Goal: Check status: Check status

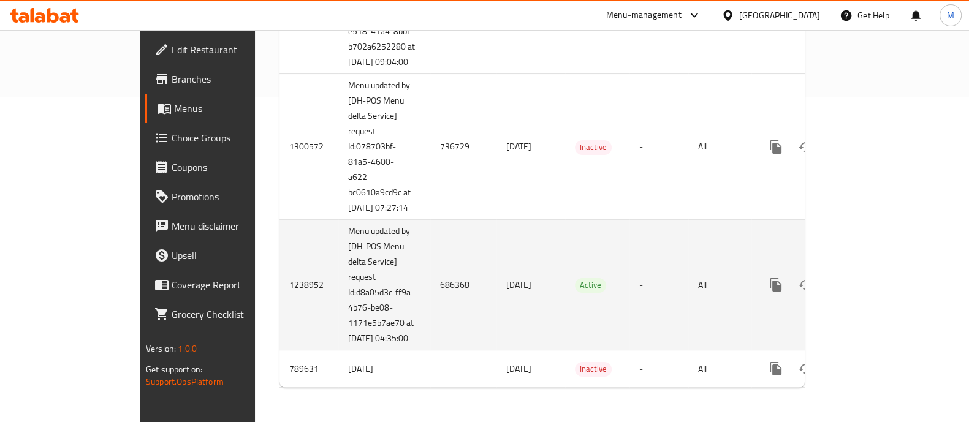
scroll to position [355, 0]
click at [430, 270] on td "686368" at bounding box center [463, 285] width 66 height 131
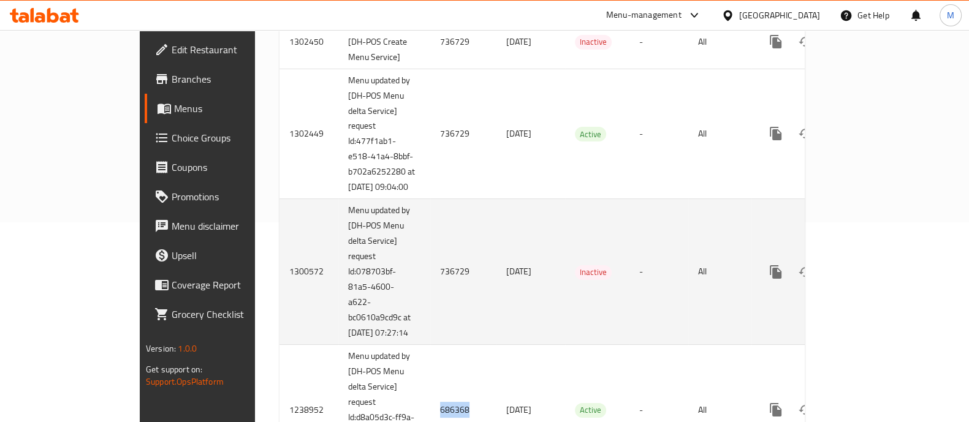
scroll to position [151, 0]
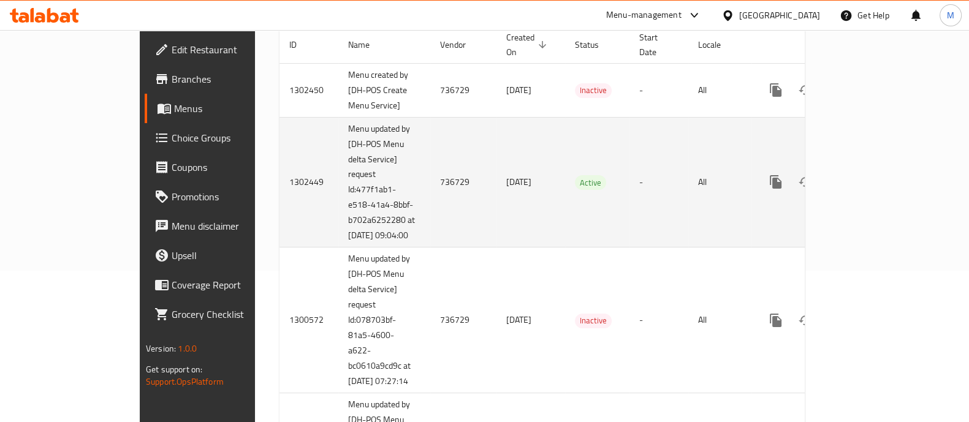
click at [430, 179] on td "736729" at bounding box center [463, 182] width 66 height 131
click at [430, 162] on td "736729" at bounding box center [463, 182] width 66 height 131
drag, startPoint x: 365, startPoint y: 176, endPoint x: 401, endPoint y: 182, distance: 36.7
click at [430, 182] on td "736729" at bounding box center [463, 182] width 66 height 131
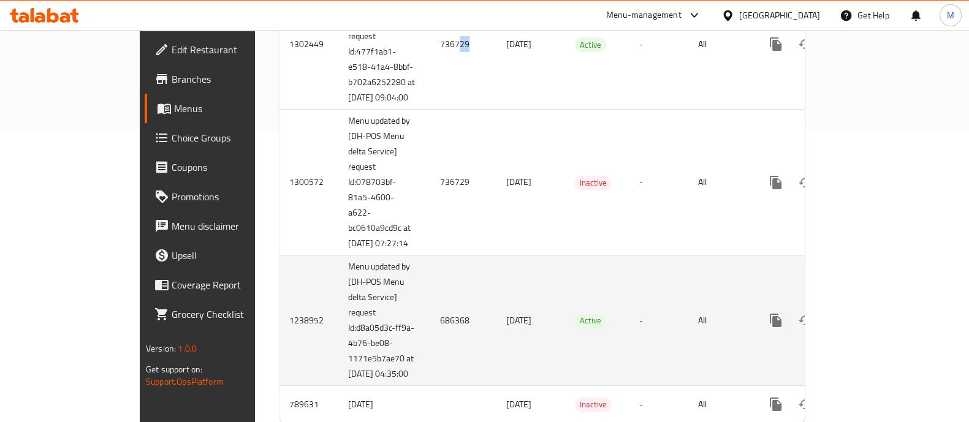
scroll to position [330, 0]
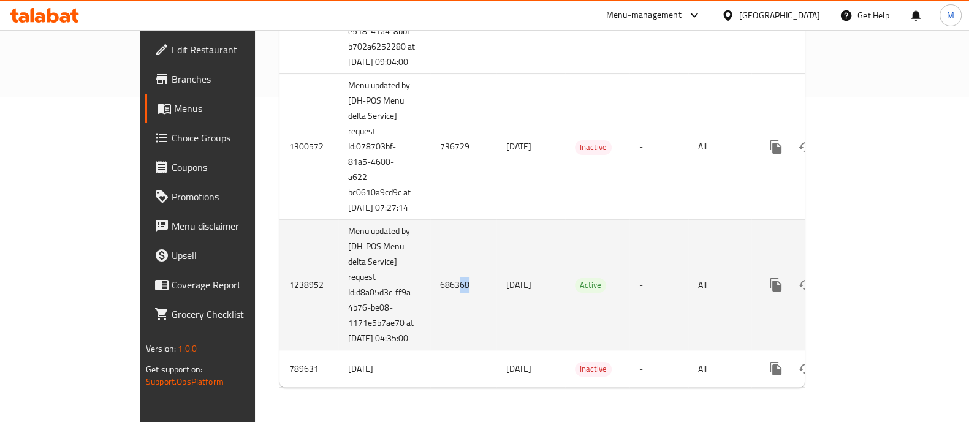
drag, startPoint x: 365, startPoint y: 301, endPoint x: 377, endPoint y: 303, distance: 12.9
click at [430, 303] on td "686368" at bounding box center [463, 285] width 66 height 131
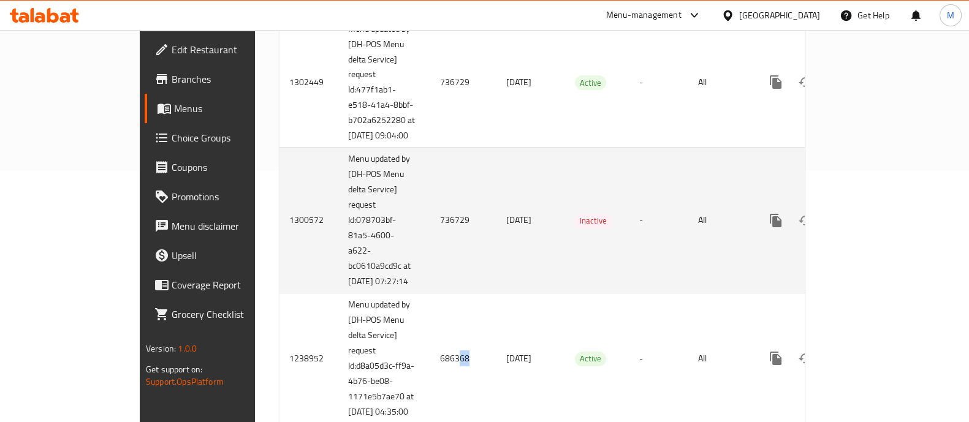
scroll to position [228, 0]
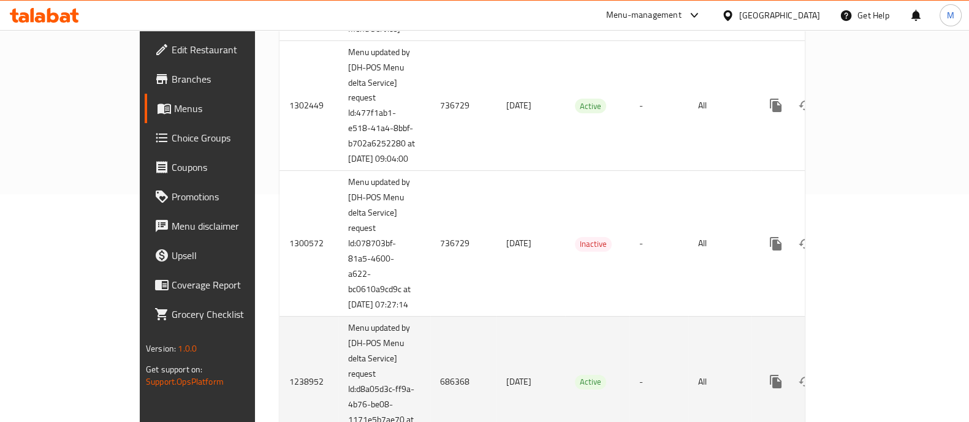
click at [430, 399] on td "686368" at bounding box center [463, 382] width 66 height 131
click at [430, 405] on td "686368" at bounding box center [463, 382] width 66 height 131
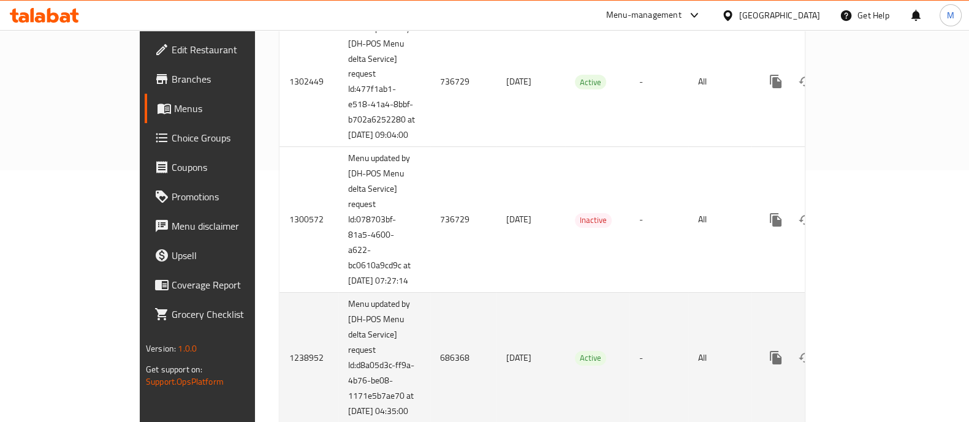
scroll to position [254, 0]
click at [430, 377] on td "686368" at bounding box center [463, 356] width 66 height 131
click at [506, 364] on span "[DATE]" at bounding box center [518, 356] width 25 height 16
click at [430, 373] on td "686368" at bounding box center [463, 356] width 66 height 131
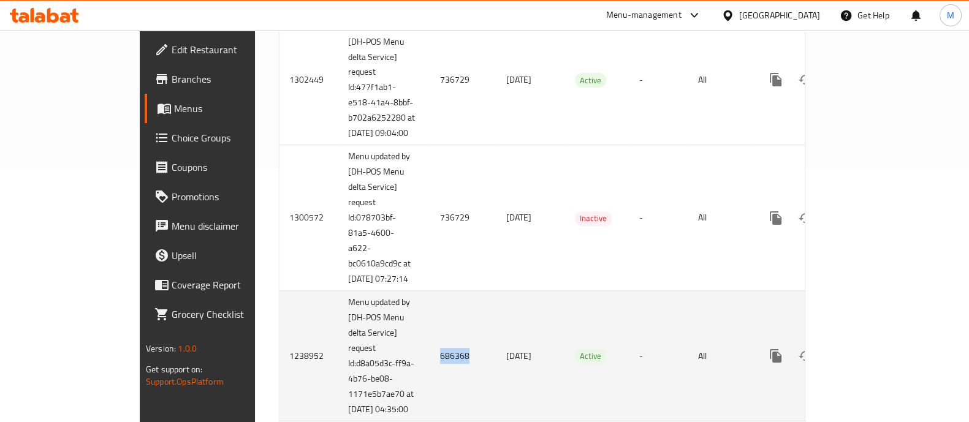
click at [430, 373] on td "686368" at bounding box center [463, 356] width 66 height 131
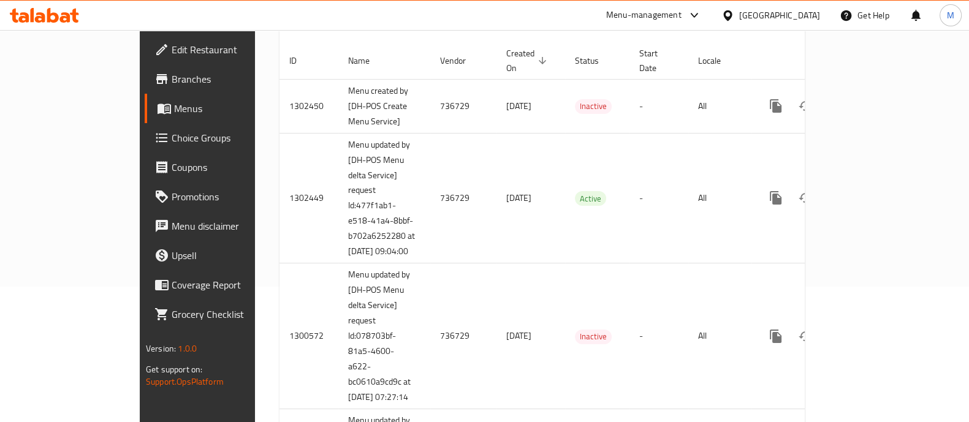
scroll to position [75, 0]
